Goal: Information Seeking & Learning: Learn about a topic

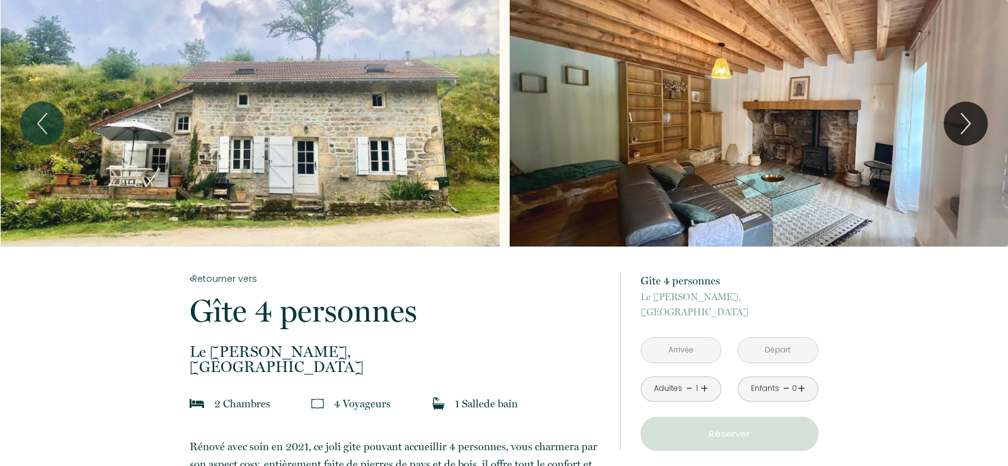
click at [335, 172] on div "Slideshow" at bounding box center [250, 123] width 499 height 246
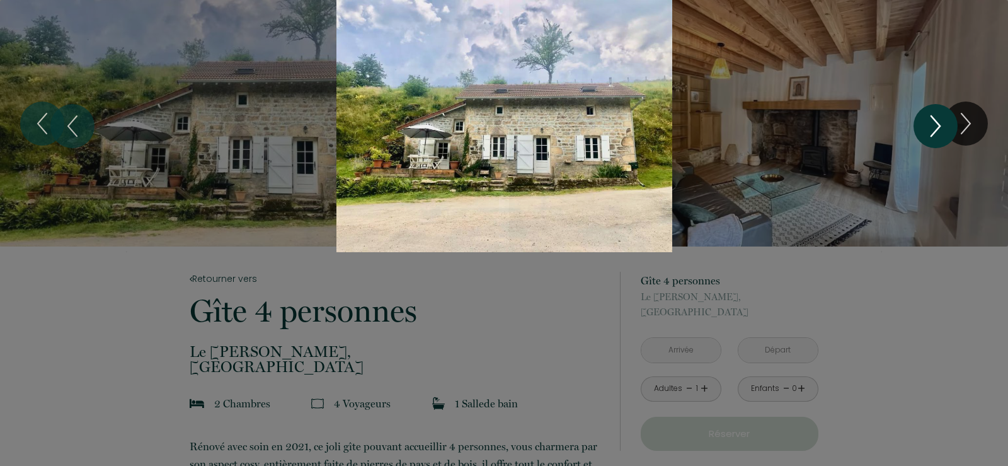
click at [931, 125] on icon "Next" at bounding box center [936, 126] width 26 height 38
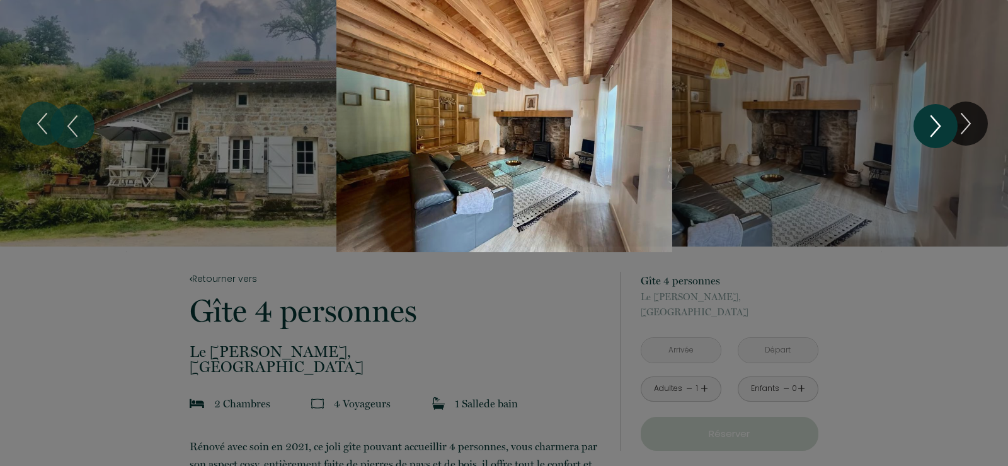
click at [931, 125] on icon "Next" at bounding box center [936, 126] width 26 height 38
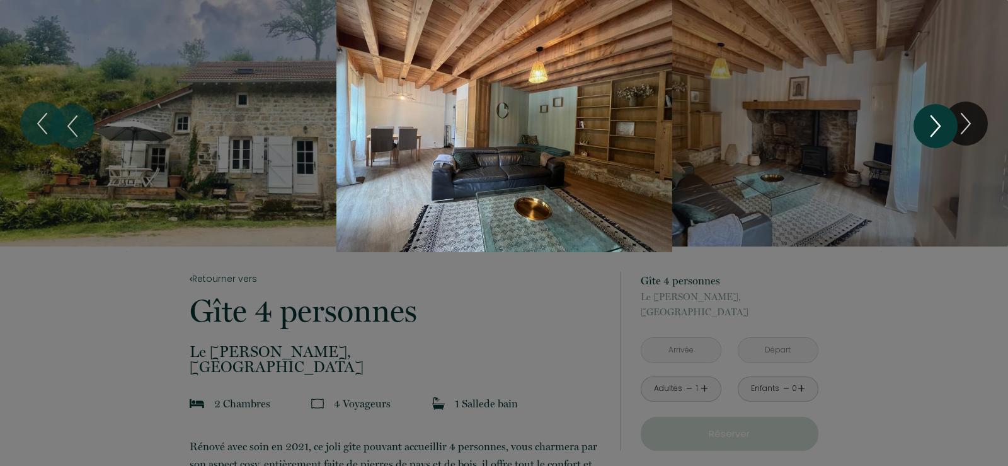
click at [931, 125] on icon "Next" at bounding box center [936, 126] width 26 height 38
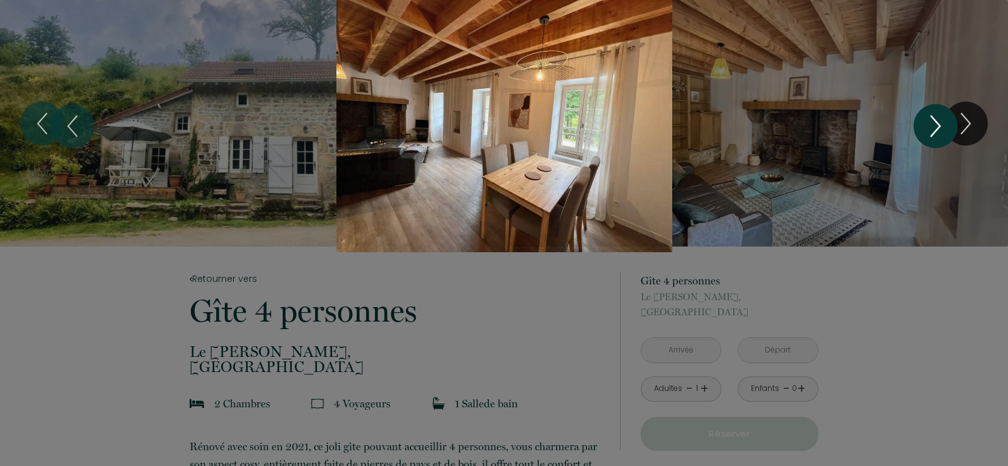
click at [931, 125] on icon "Next" at bounding box center [936, 126] width 26 height 38
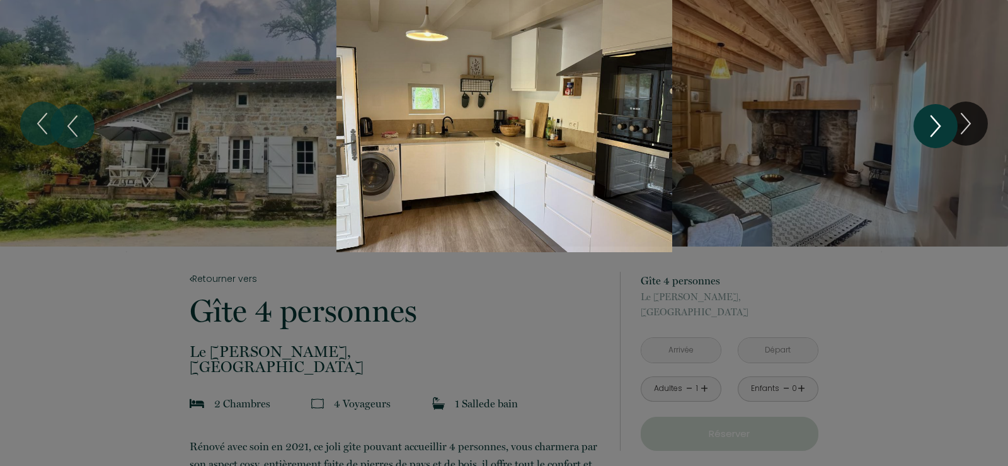
click at [931, 125] on icon "Next" at bounding box center [936, 126] width 26 height 38
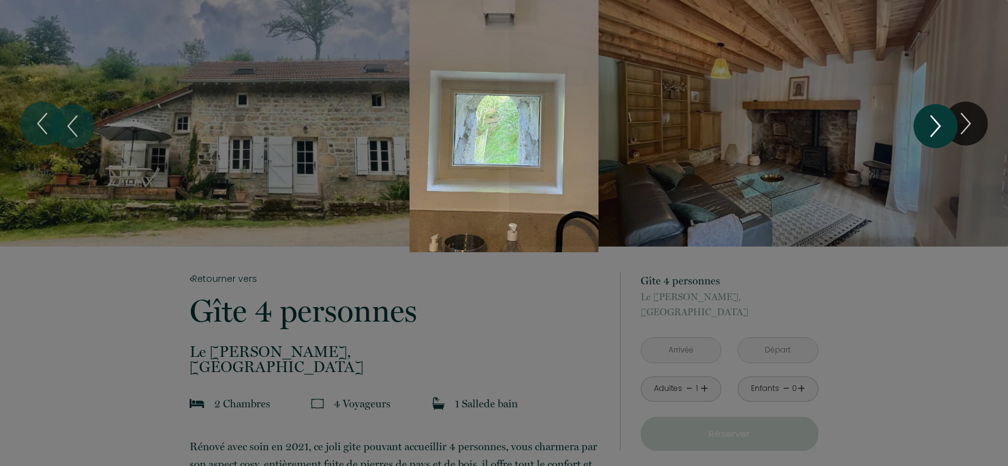
click at [931, 125] on icon "Next" at bounding box center [936, 126] width 26 height 38
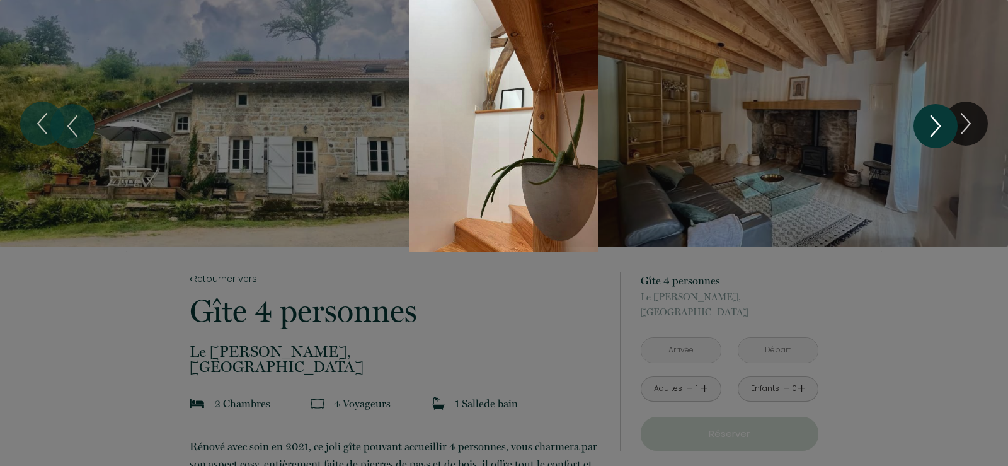
click at [931, 125] on icon "Next" at bounding box center [936, 126] width 26 height 38
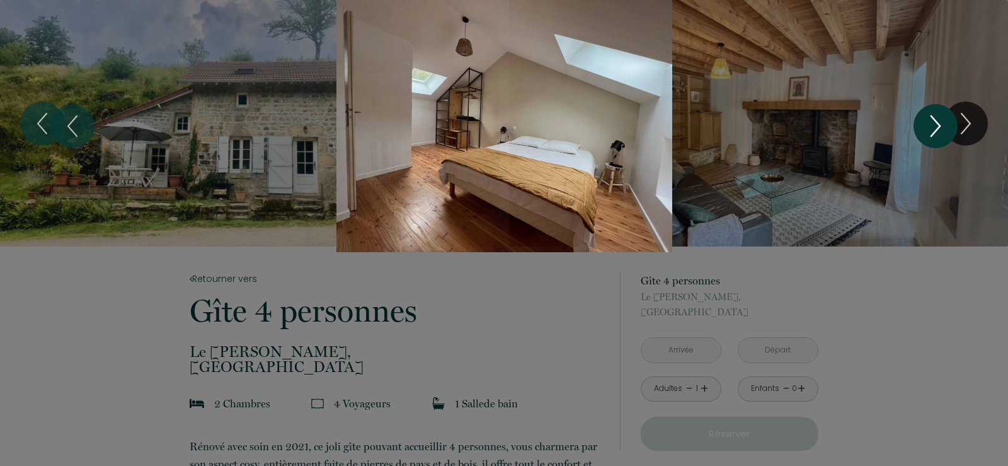
click at [931, 125] on icon "Next" at bounding box center [936, 126] width 26 height 38
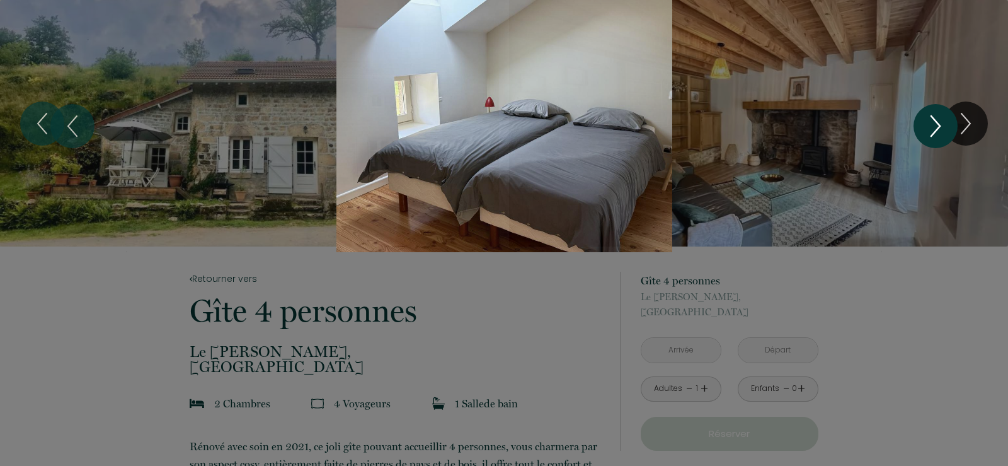
click at [931, 125] on icon "Next" at bounding box center [936, 126] width 26 height 38
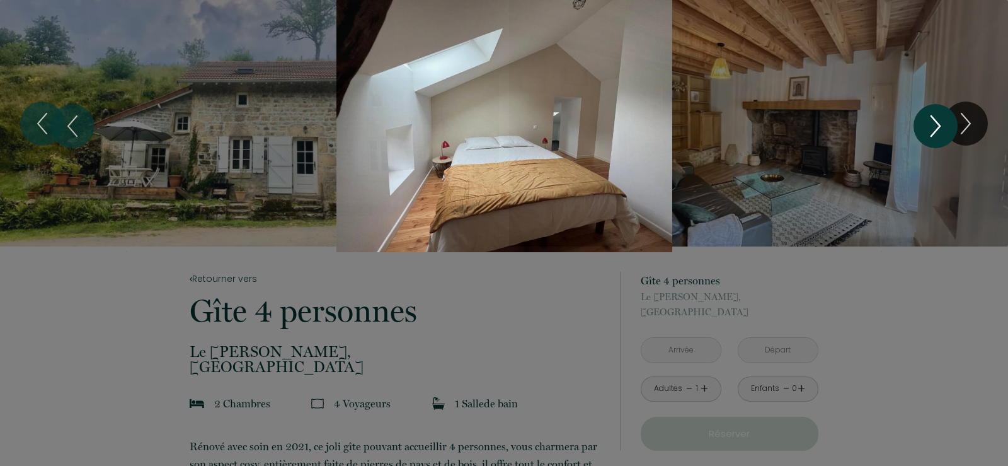
click at [931, 125] on icon "Next" at bounding box center [936, 126] width 26 height 38
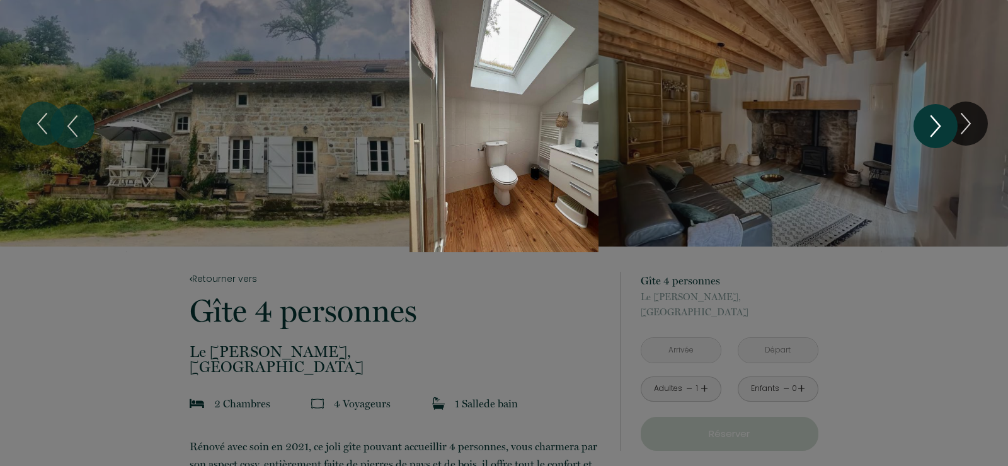
click at [931, 125] on icon "Next" at bounding box center [936, 126] width 26 height 38
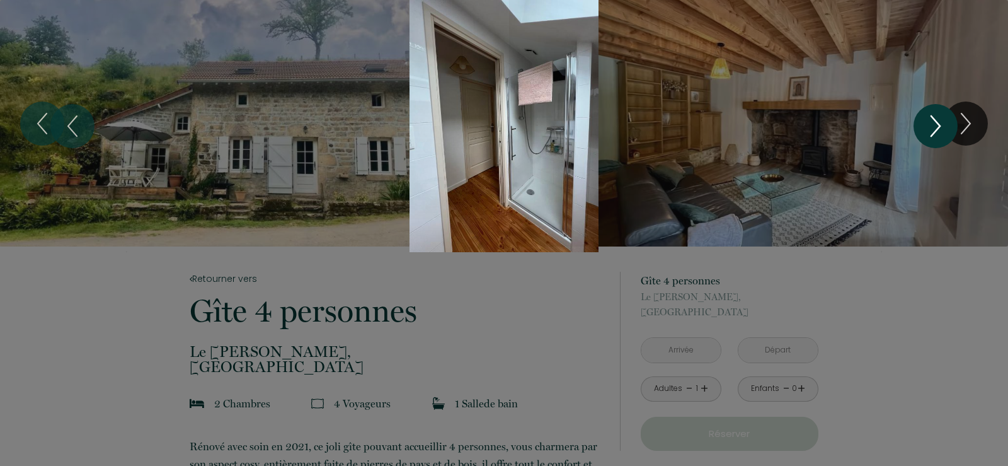
click at [931, 125] on icon "Next" at bounding box center [936, 126] width 26 height 38
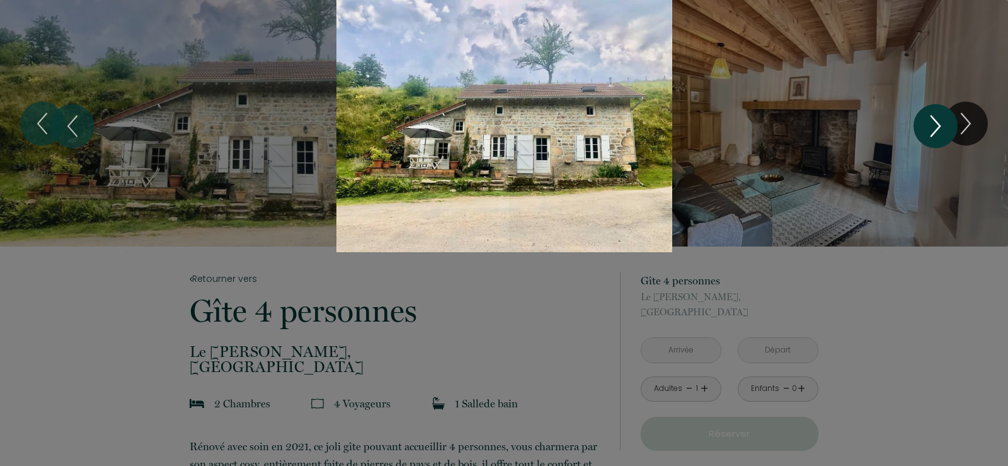
click at [931, 125] on icon "Next" at bounding box center [936, 126] width 26 height 38
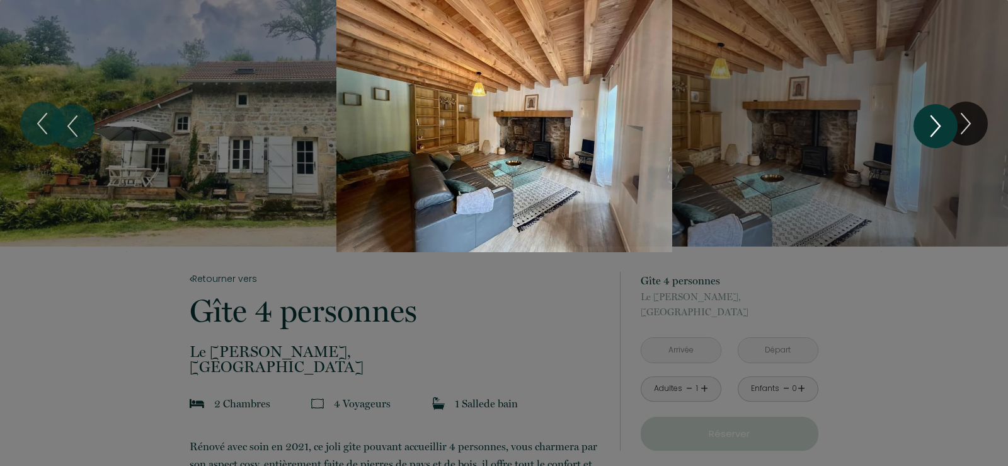
click at [931, 125] on icon "Next" at bounding box center [936, 126] width 26 height 38
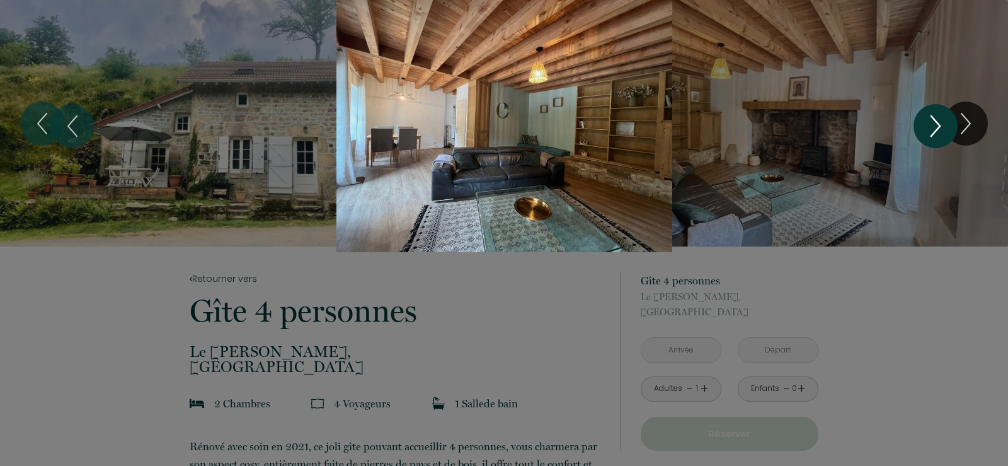
click at [931, 125] on icon "Next" at bounding box center [936, 126] width 26 height 38
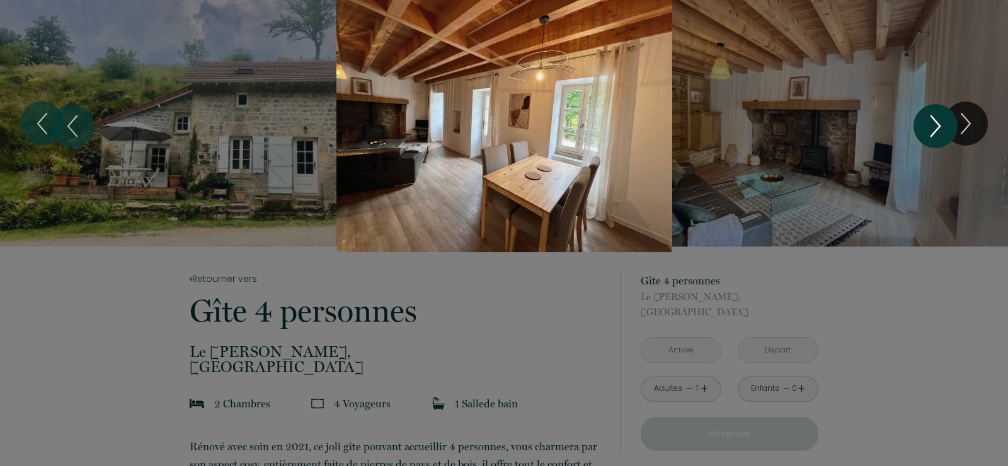
click at [931, 125] on icon "Next" at bounding box center [936, 126] width 26 height 38
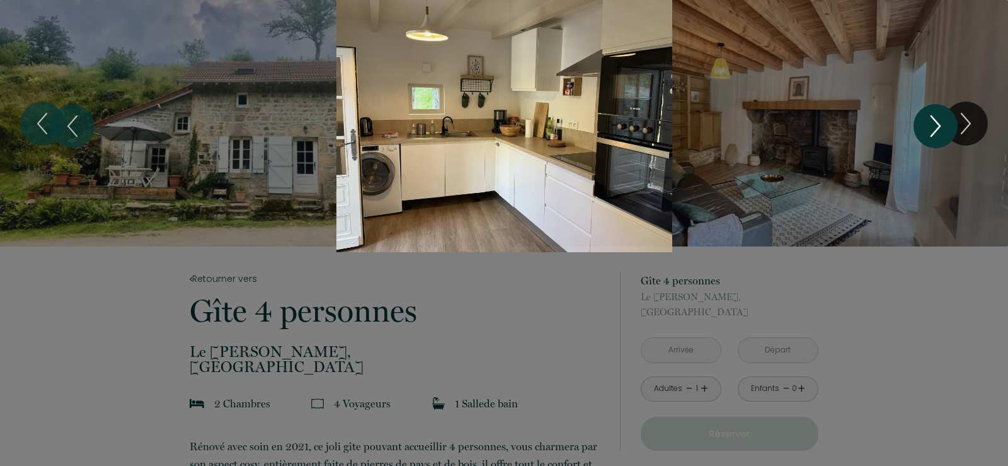
click at [931, 125] on icon "Next" at bounding box center [936, 126] width 26 height 38
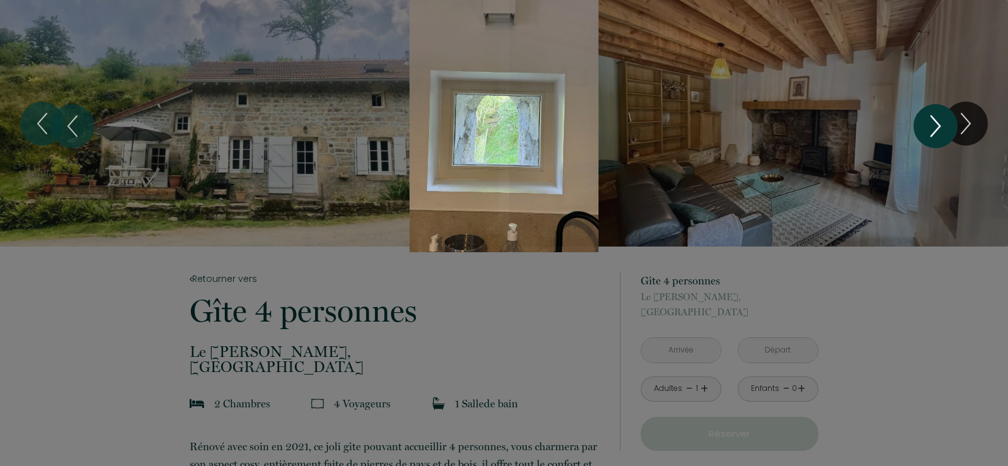
click at [931, 125] on icon "Next" at bounding box center [936, 126] width 26 height 38
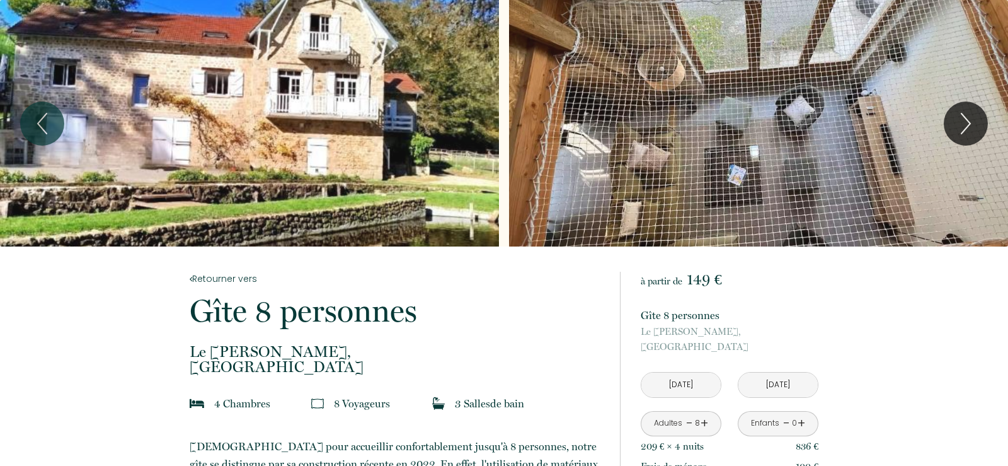
click at [417, 154] on div "Slideshow" at bounding box center [249, 123] width 499 height 246
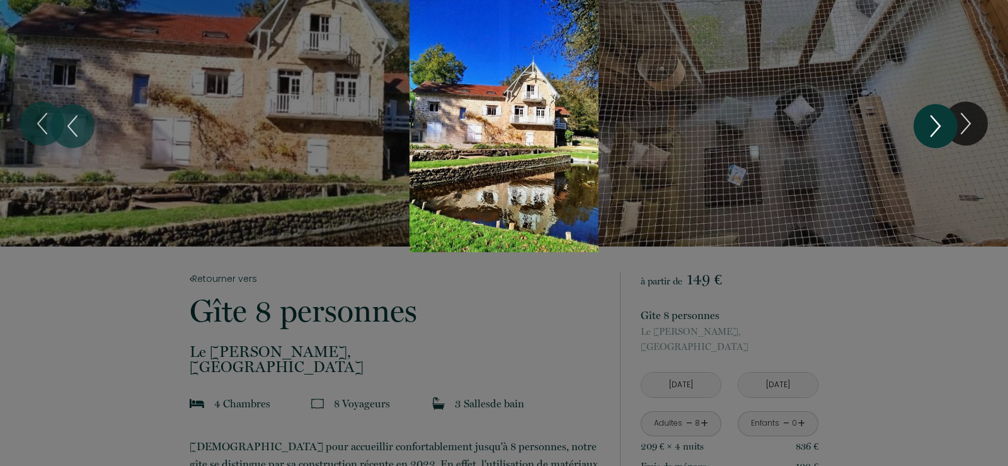
click at [940, 137] on icon "Next" at bounding box center [936, 126] width 26 height 38
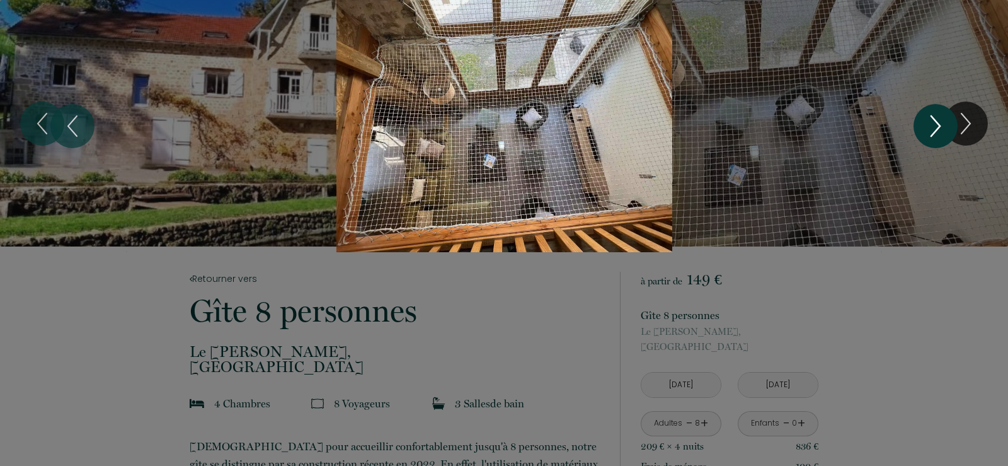
click at [940, 137] on icon "Next" at bounding box center [936, 126] width 26 height 38
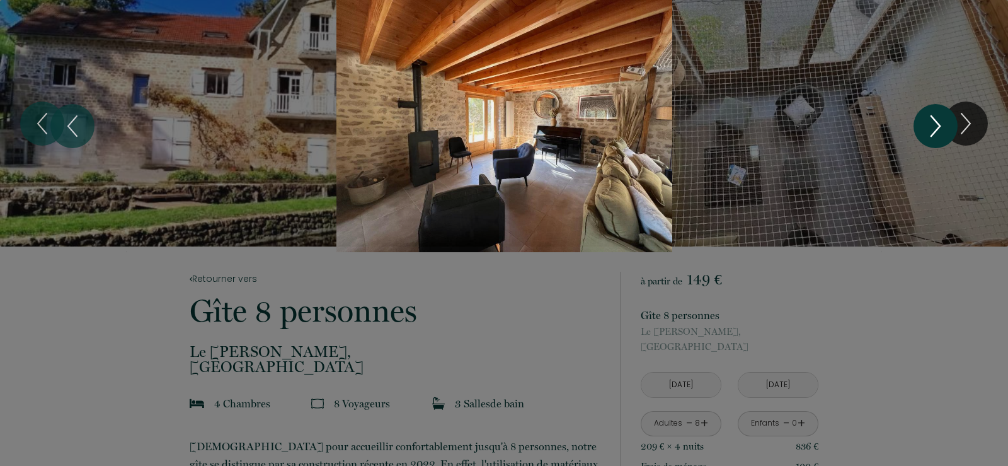
click at [940, 137] on icon "Next" at bounding box center [936, 126] width 26 height 38
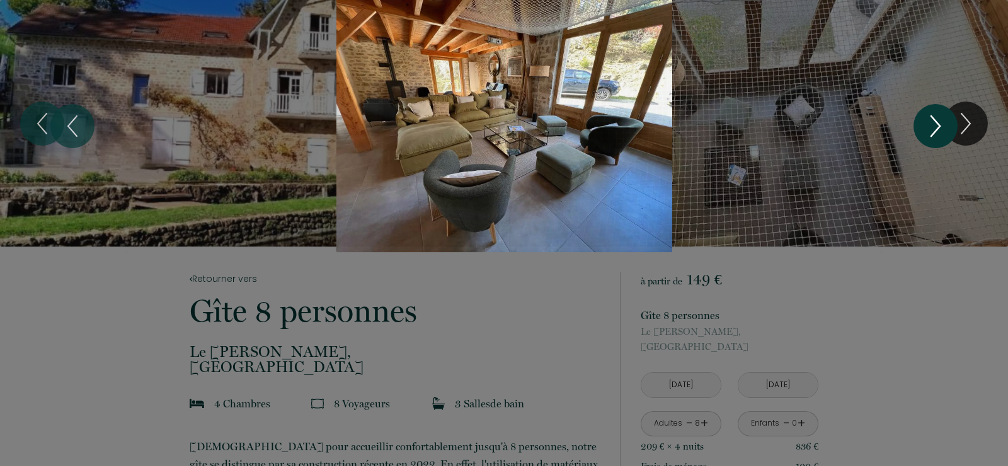
click at [940, 137] on icon "Next" at bounding box center [936, 126] width 26 height 38
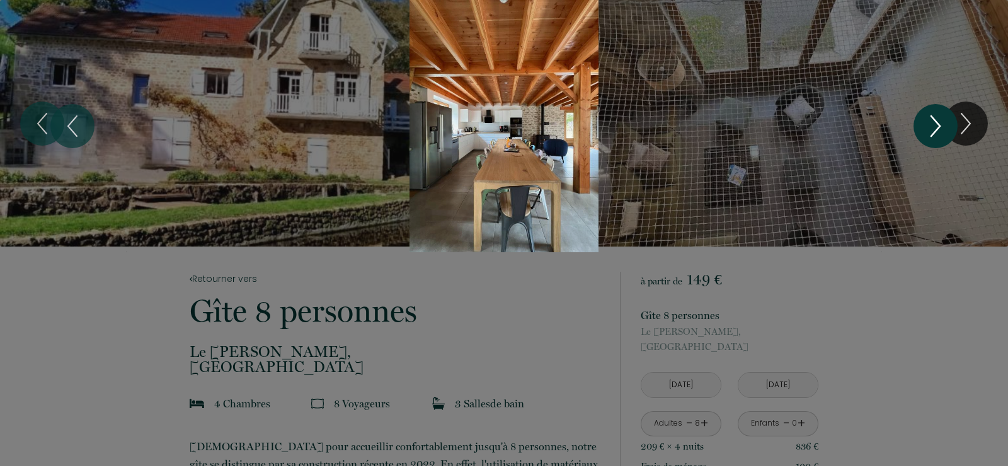
click at [940, 137] on icon "Next" at bounding box center [936, 126] width 26 height 38
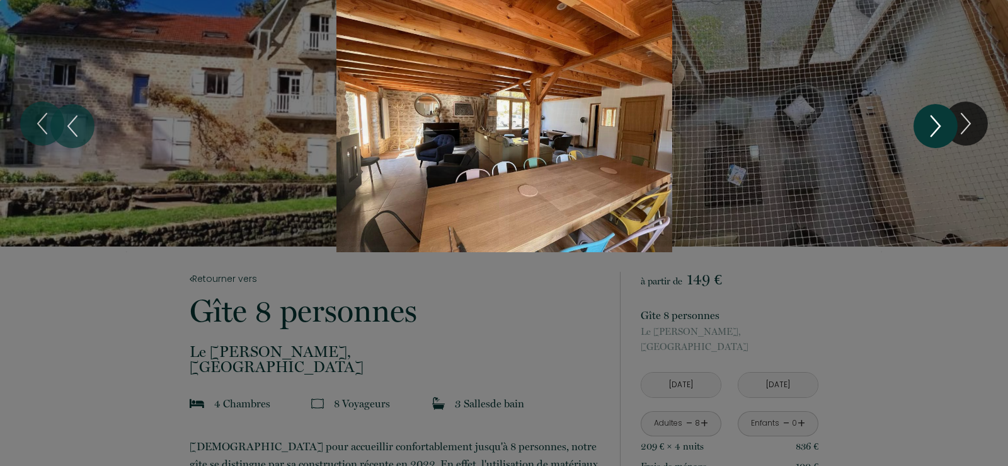
click at [940, 137] on icon "Next" at bounding box center [936, 126] width 26 height 38
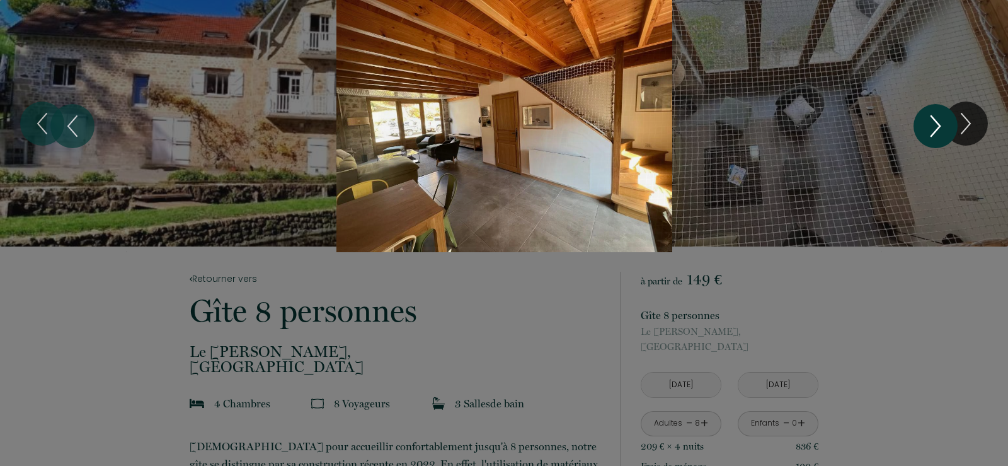
click at [940, 137] on icon "Next" at bounding box center [936, 126] width 26 height 38
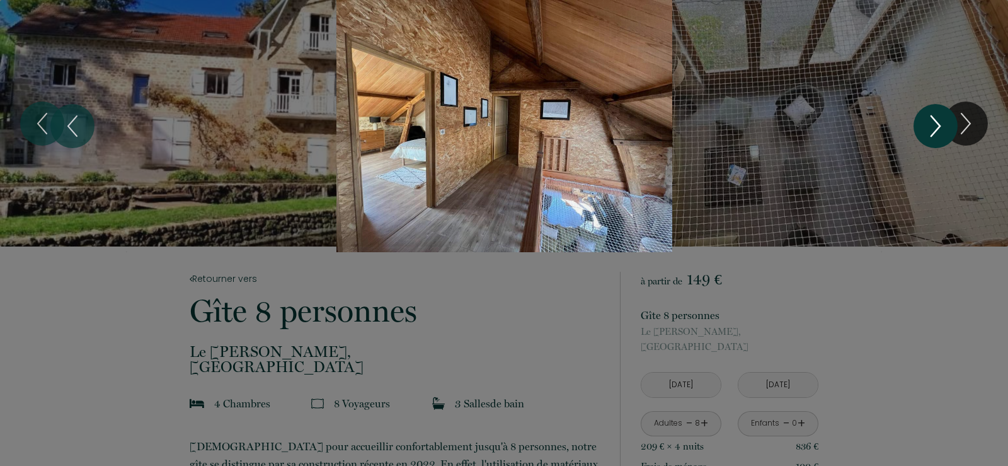
click at [940, 137] on icon "Next" at bounding box center [936, 126] width 26 height 38
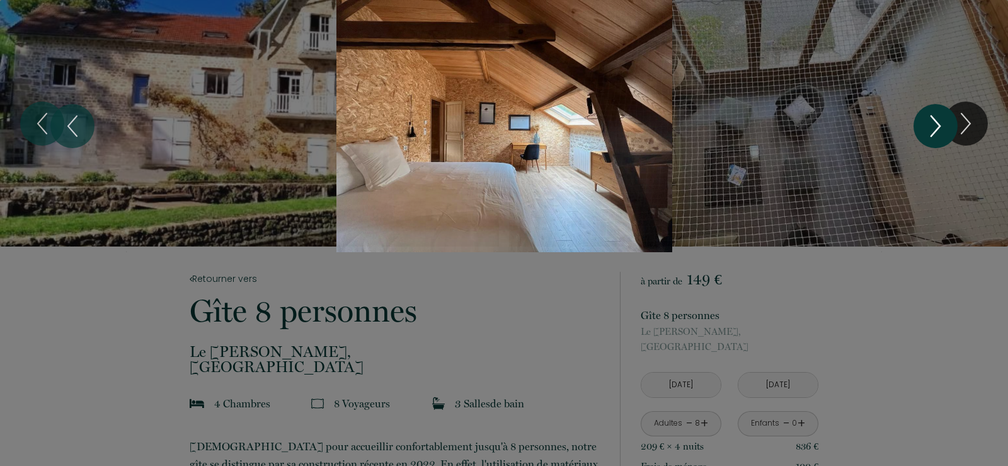
click at [940, 137] on icon "Next" at bounding box center [936, 126] width 26 height 38
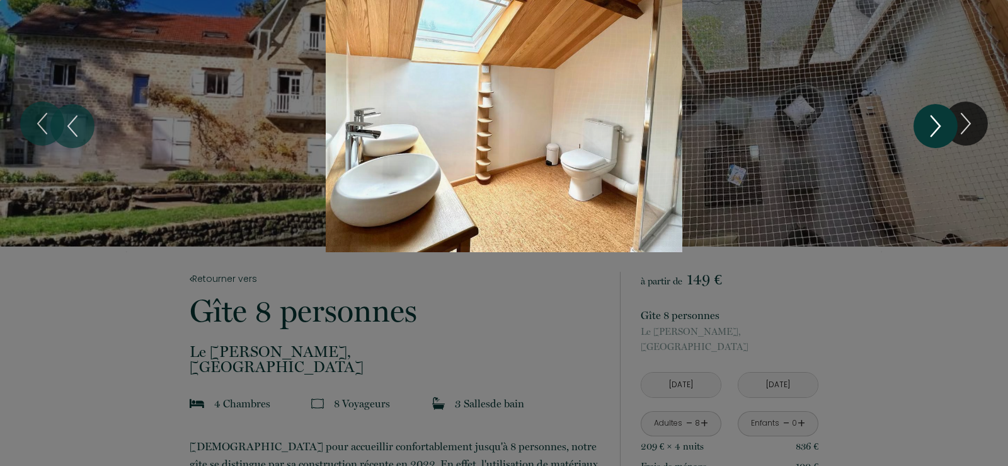
click at [940, 137] on icon "Next" at bounding box center [936, 126] width 26 height 38
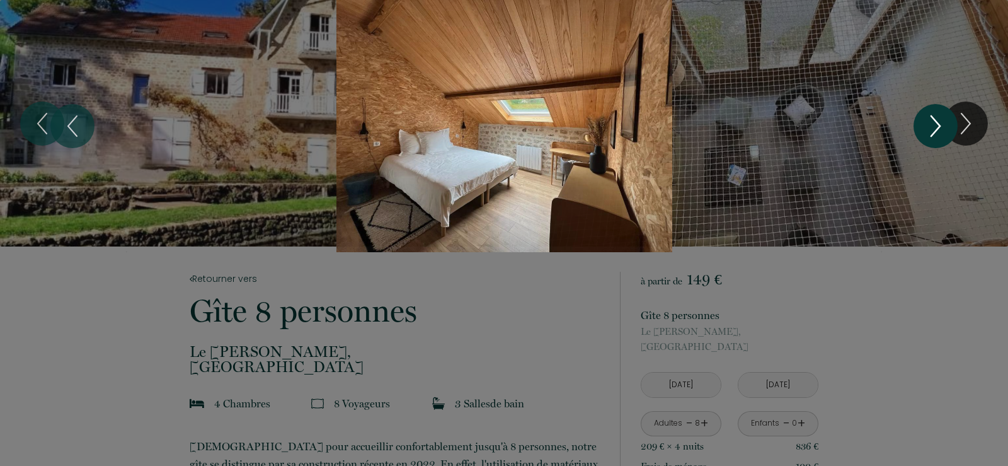
click at [940, 137] on icon "Next" at bounding box center [936, 126] width 26 height 38
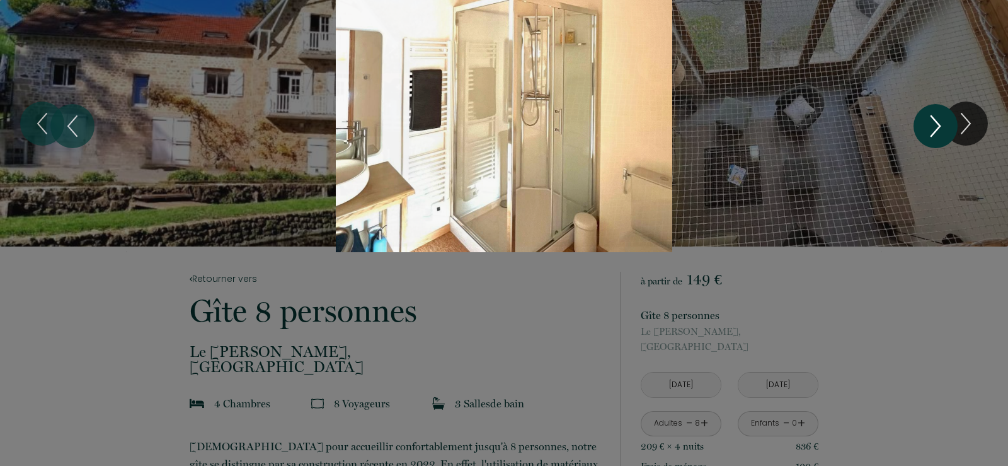
click at [940, 137] on icon "Next" at bounding box center [936, 126] width 26 height 38
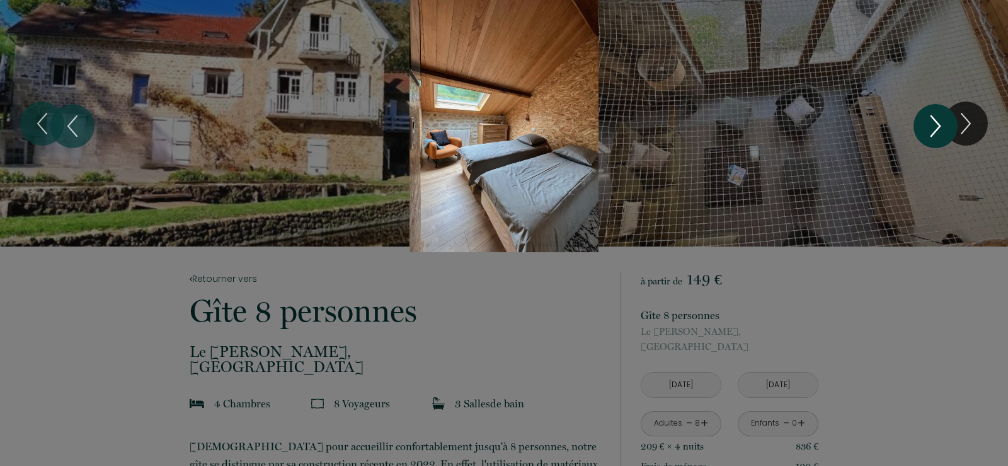
click at [940, 137] on icon "Next" at bounding box center [936, 126] width 26 height 38
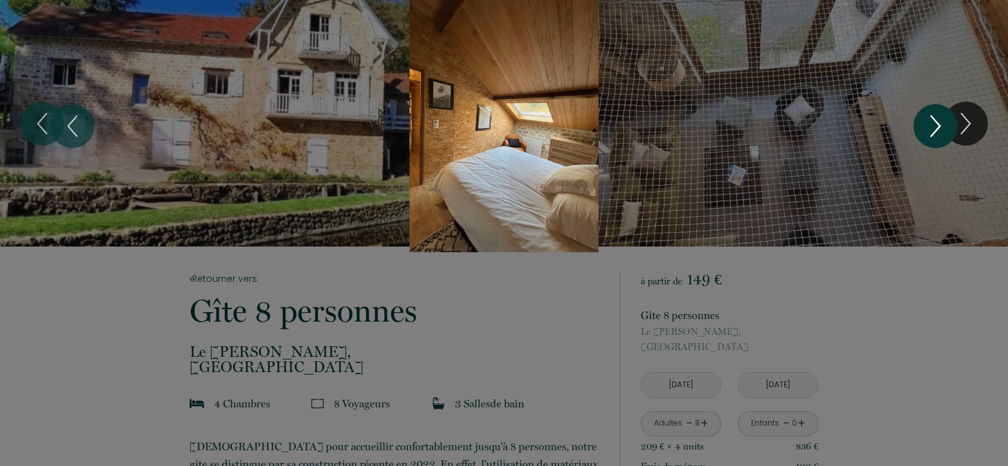
click at [940, 137] on icon "Next" at bounding box center [936, 126] width 26 height 38
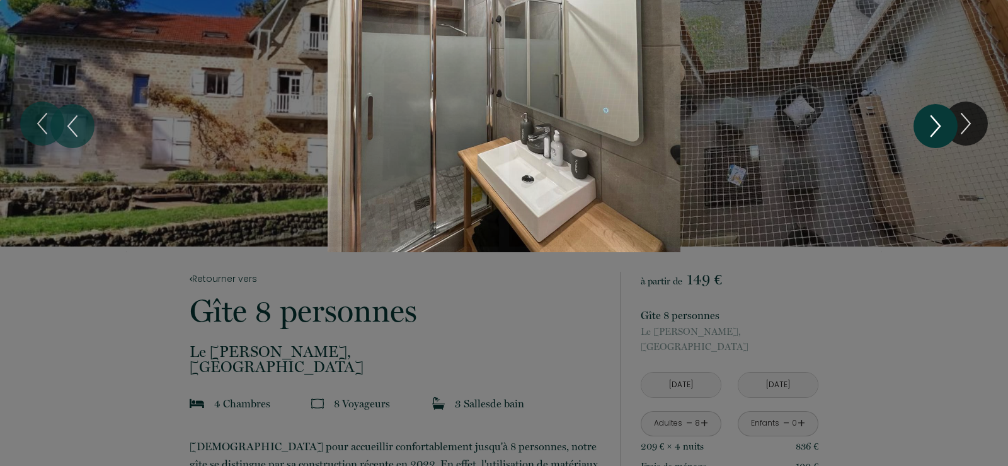
click at [940, 137] on icon "Next" at bounding box center [936, 126] width 26 height 38
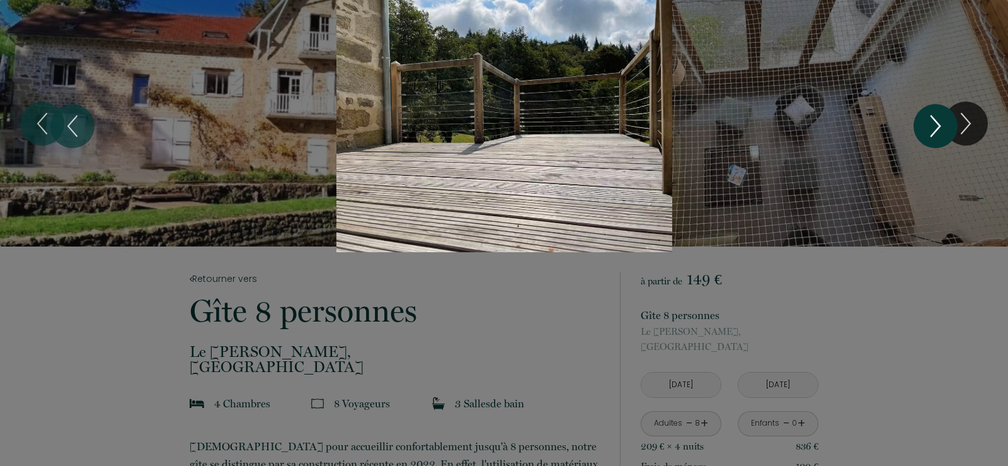
click at [940, 137] on icon "Next" at bounding box center [936, 126] width 26 height 38
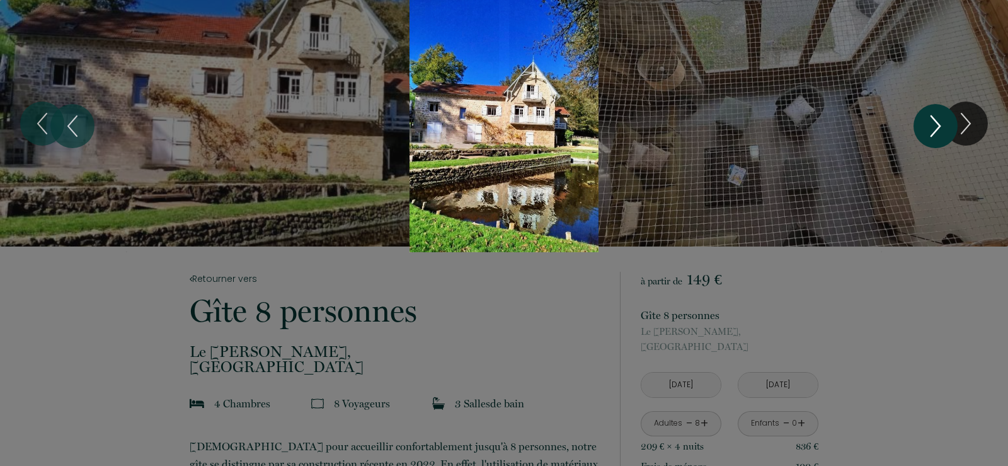
click at [940, 137] on icon "Next" at bounding box center [936, 126] width 26 height 38
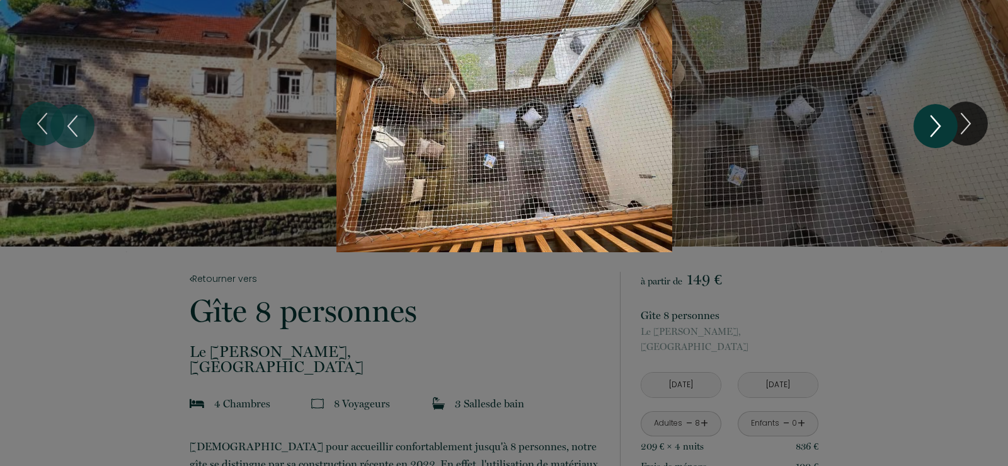
click at [940, 137] on icon "Next" at bounding box center [936, 126] width 26 height 38
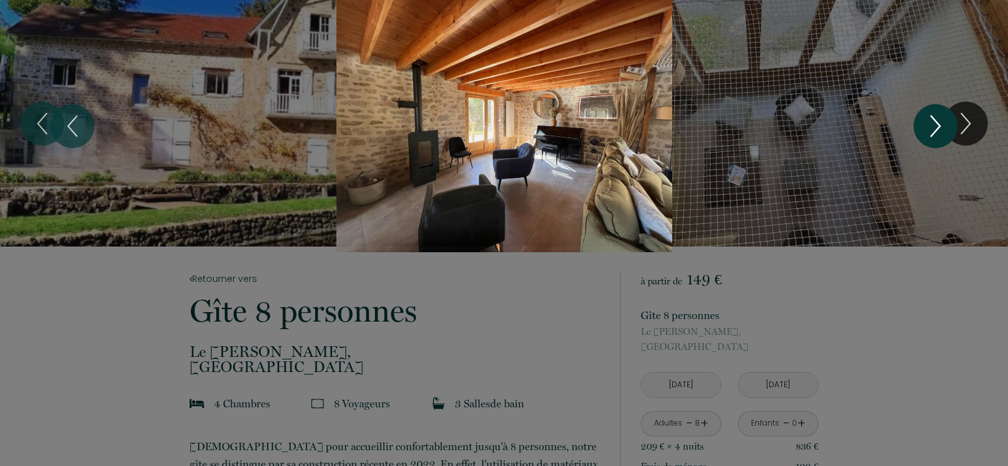
click at [940, 137] on icon "Next" at bounding box center [936, 126] width 26 height 38
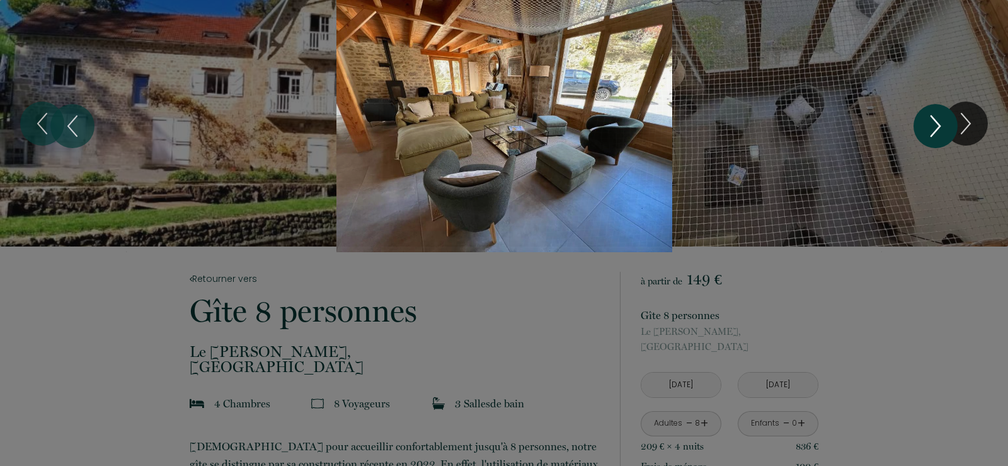
click at [940, 137] on icon "Next" at bounding box center [936, 126] width 26 height 38
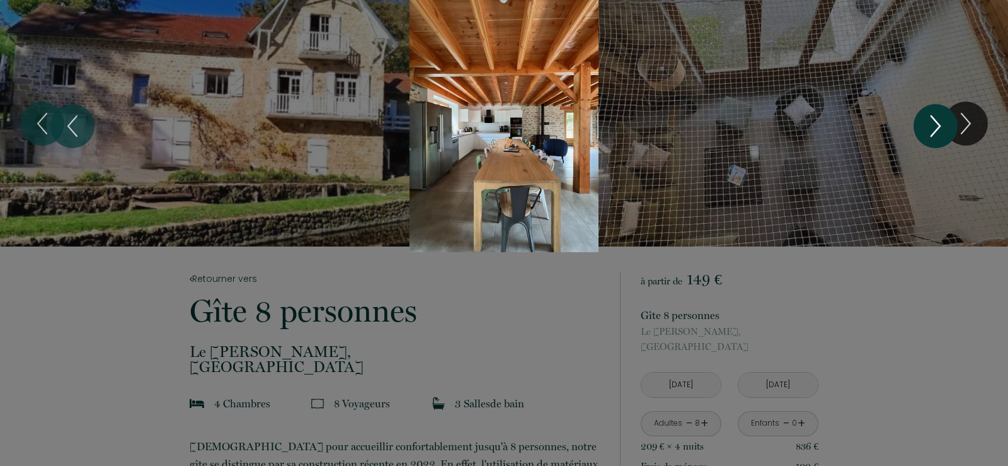
click at [940, 137] on icon "Next" at bounding box center [936, 126] width 26 height 38
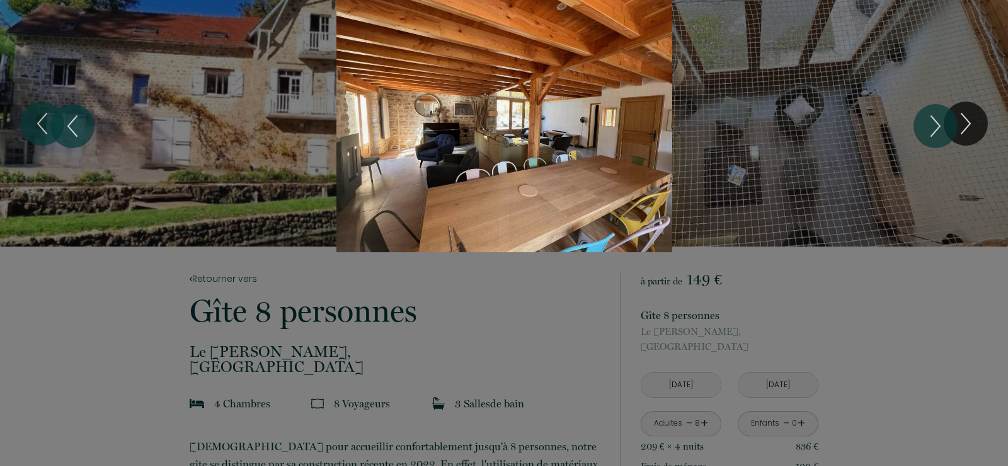
click at [899, 332] on div at bounding box center [504, 233] width 1008 height 466
